Goal: Information Seeking & Learning: Learn about a topic

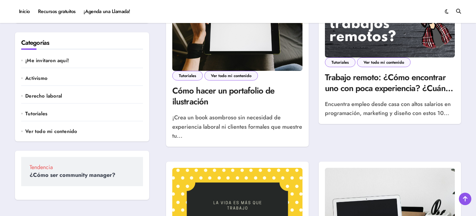
scroll to position [231, 0]
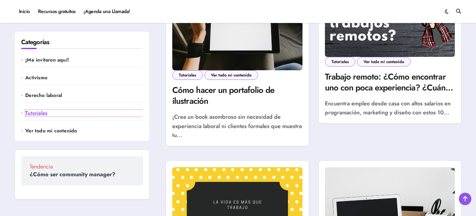
click at [72, 111] on link "Tutoriales" at bounding box center [84, 113] width 118 height 7
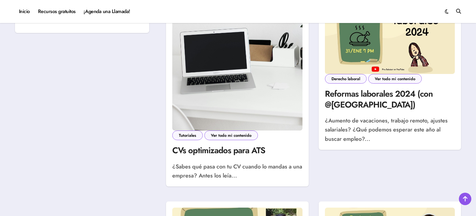
scroll to position [244, 0]
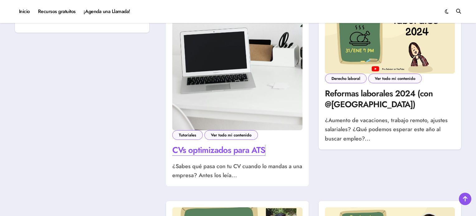
click at [224, 152] on link "CVs optimizados para ATS" at bounding box center [218, 150] width 93 height 12
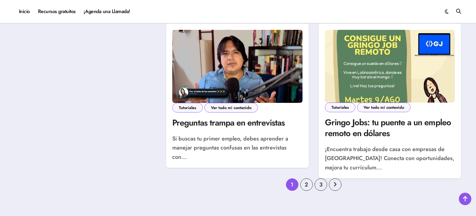
scroll to position [763, 0]
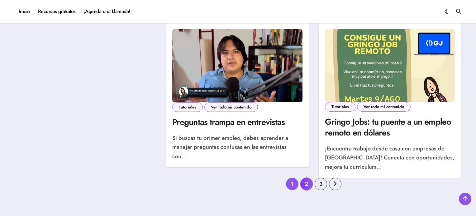
click at [306, 178] on link "2" at bounding box center [306, 184] width 12 height 12
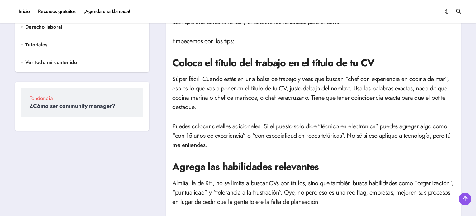
scroll to position [116, 0]
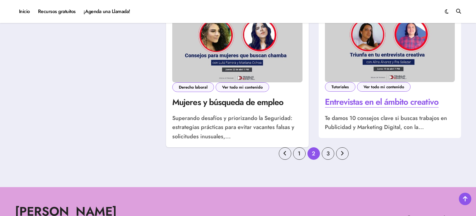
scroll to position [835, 0]
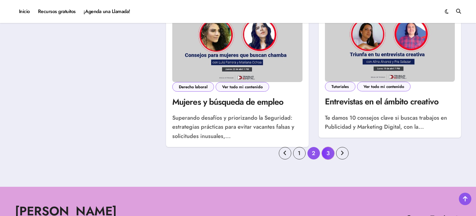
click at [328, 147] on link "3" at bounding box center [328, 153] width 12 height 12
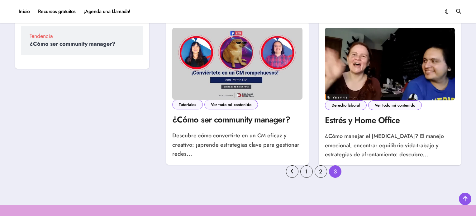
scroll to position [208, 0]
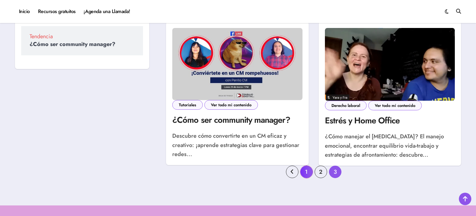
click at [306, 175] on link "1" at bounding box center [306, 172] width 12 height 12
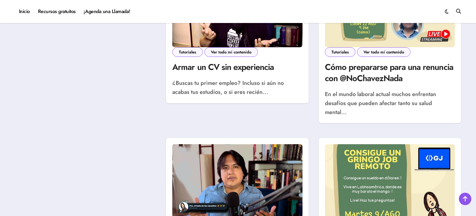
scroll to position [687, 0]
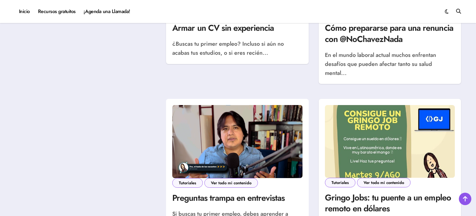
click at [213, 106] on img at bounding box center [237, 141] width 130 height 73
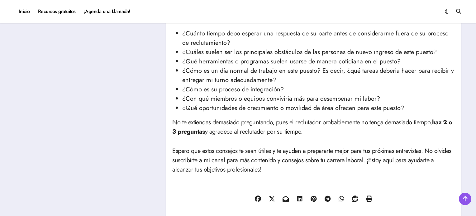
scroll to position [1099, 0]
